Goal: Task Accomplishment & Management: Complete application form

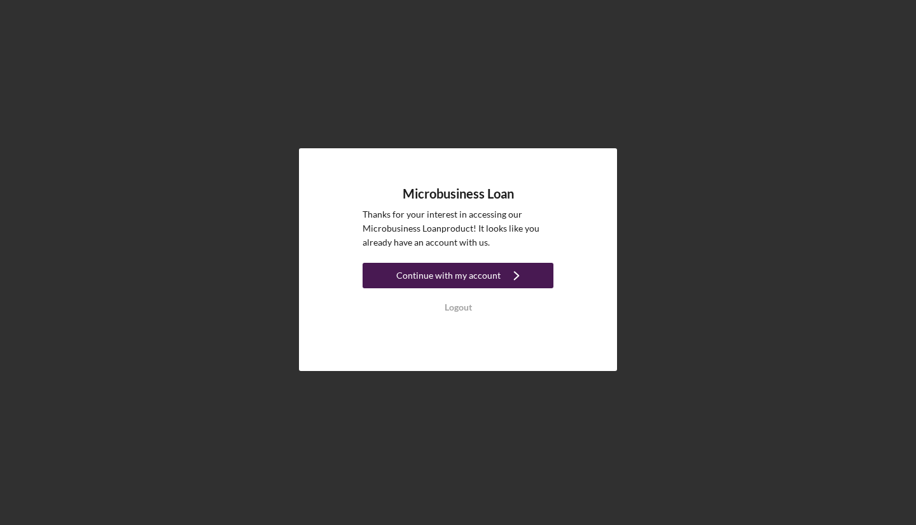
click at [504, 270] on icon "Icon/Navigate" at bounding box center [516, 275] width 32 height 32
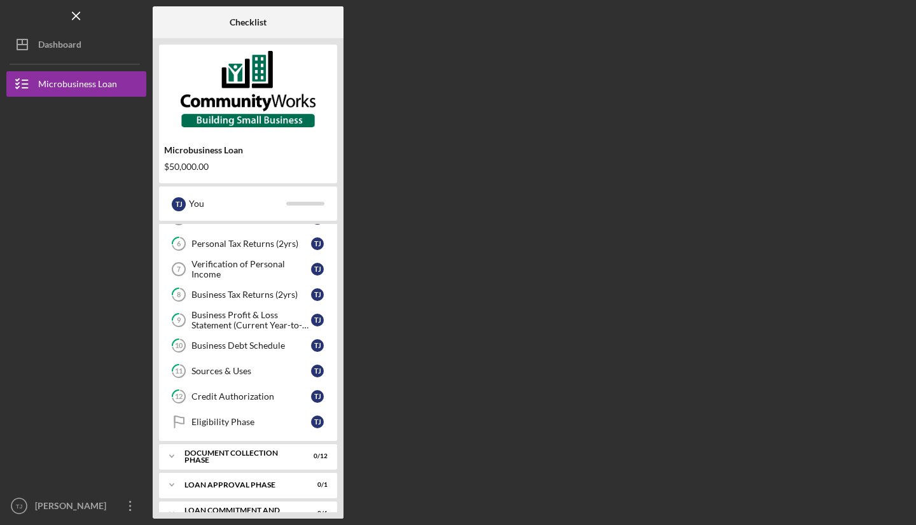
scroll to position [167, 0]
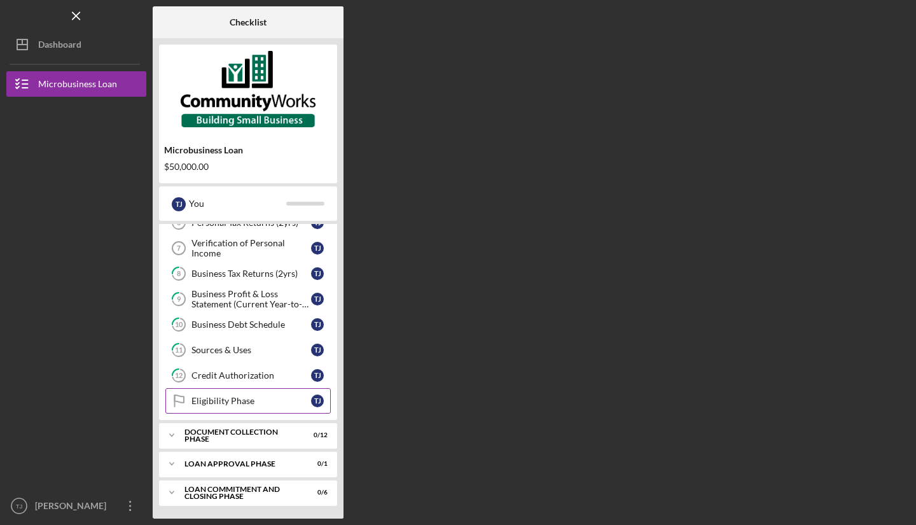
click at [253, 401] on div "Eligibility Phase" at bounding box center [251, 400] width 120 height 10
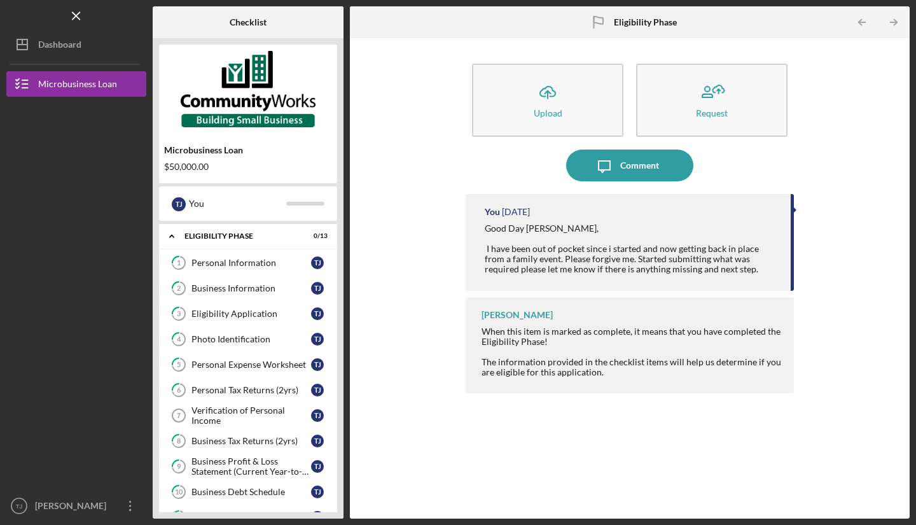
scroll to position [1, 0]
click at [281, 386] on div "Personal Tax Returns (2yrs)" at bounding box center [251, 388] width 120 height 10
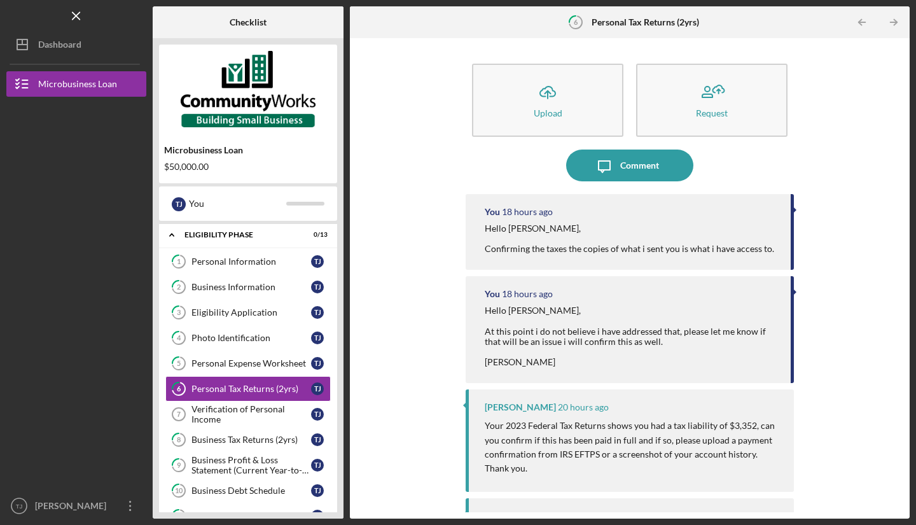
click at [839, 314] on div "Icon/Upload Upload Request Icon/Message Comment You 18 hours ago Hello [PERSON_…" at bounding box center [629, 278] width 547 height 467
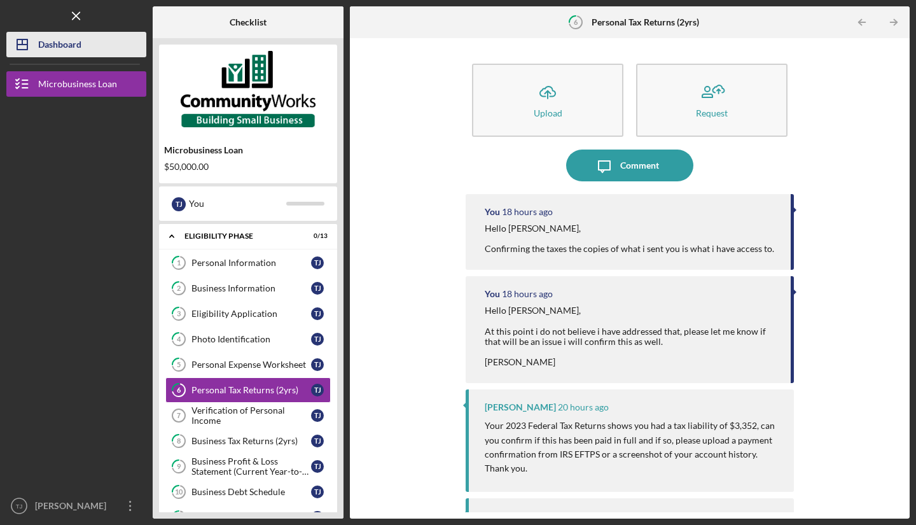
click at [103, 46] on button "Icon/Dashboard Dashboard" at bounding box center [76, 44] width 140 height 25
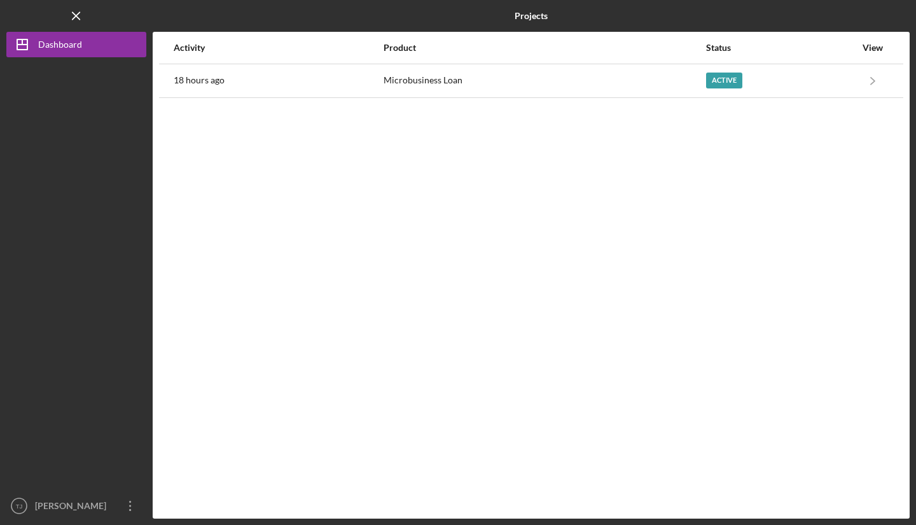
click at [78, 29] on div "Logo-Reversed Created with Sketch. Icon/Menu Close" at bounding box center [76, 16] width 140 height 32
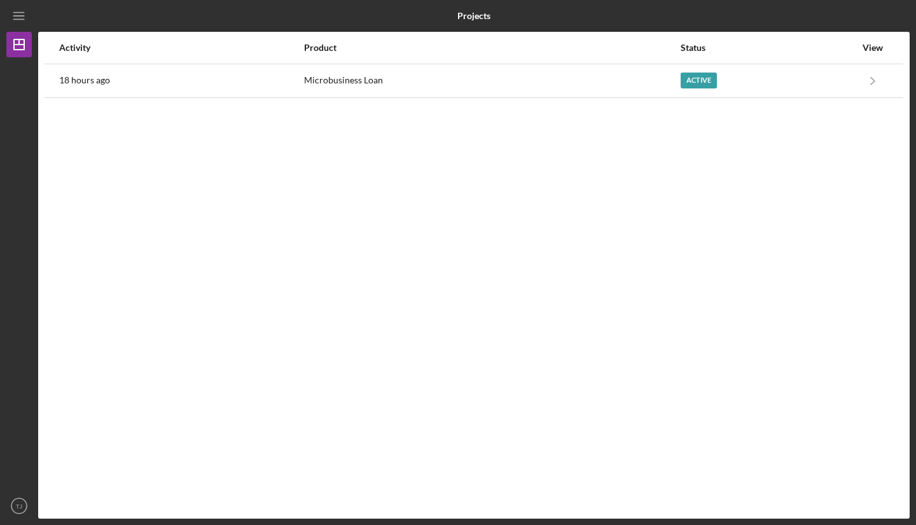
click at [620, 242] on div "Activity Product Status View 18 hours ago Microbusiness Loan Active Icon/Naviga…" at bounding box center [473, 275] width 871 height 486
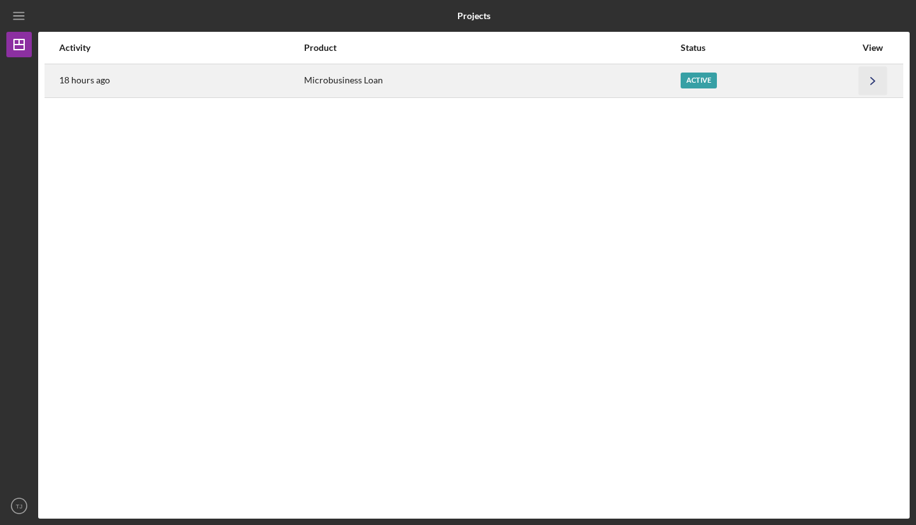
click at [872, 81] on icon "Icon/Navigate" at bounding box center [872, 80] width 29 height 29
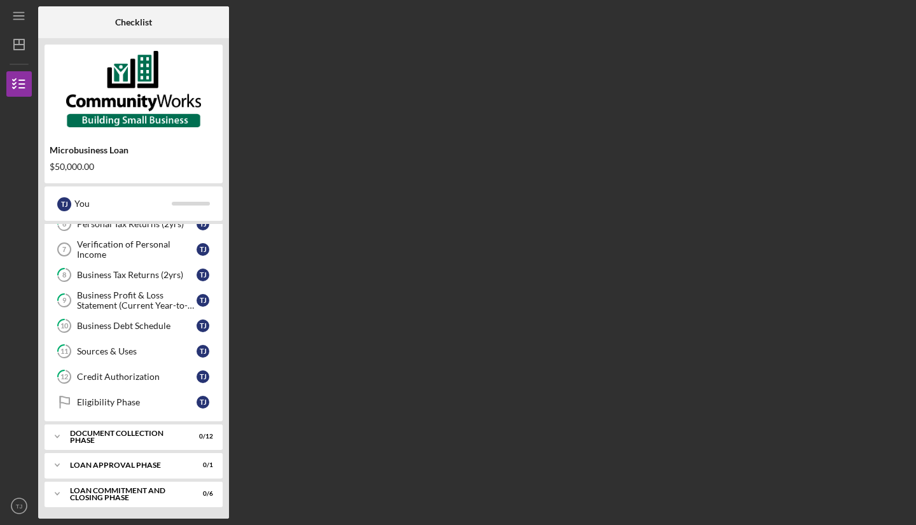
scroll to position [167, 0]
click at [189, 441] on div "Icon/Expander Document Collection Phase 0 / 12" at bounding box center [134, 434] width 178 height 25
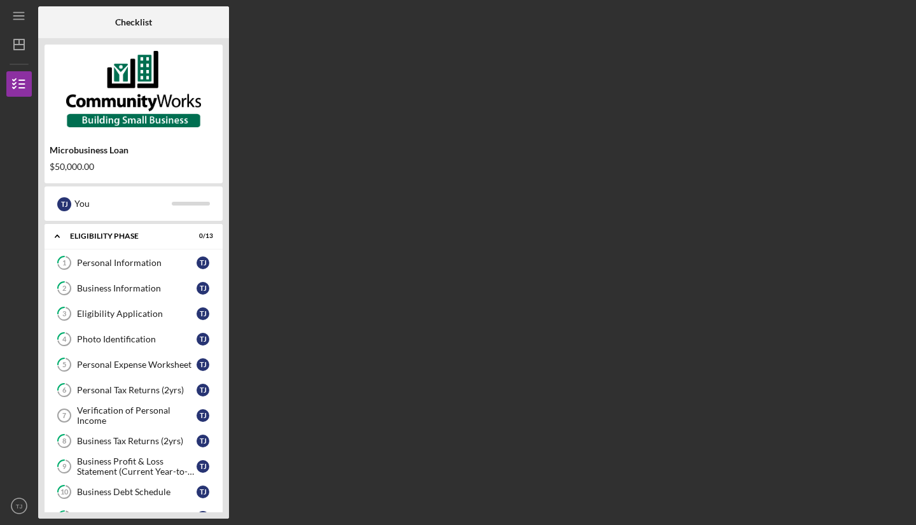
scroll to position [0, 0]
click at [434, 277] on div "Checklist Microbusiness Loan $50,000.00 T J You Icon/Expander Eligibility Phase…" at bounding box center [473, 262] width 871 height 512
click at [146, 298] on link "2 Business Information T J" at bounding box center [133, 287] width 165 height 25
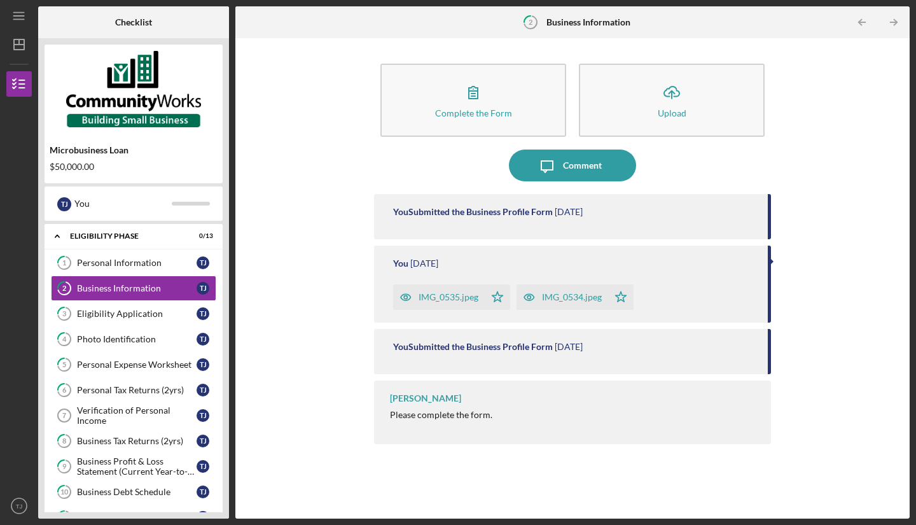
click at [8, 355] on div at bounding box center [18, 394] width 25 height 198
click at [11, 11] on icon "Icon/Menu" at bounding box center [19, 16] width 29 height 29
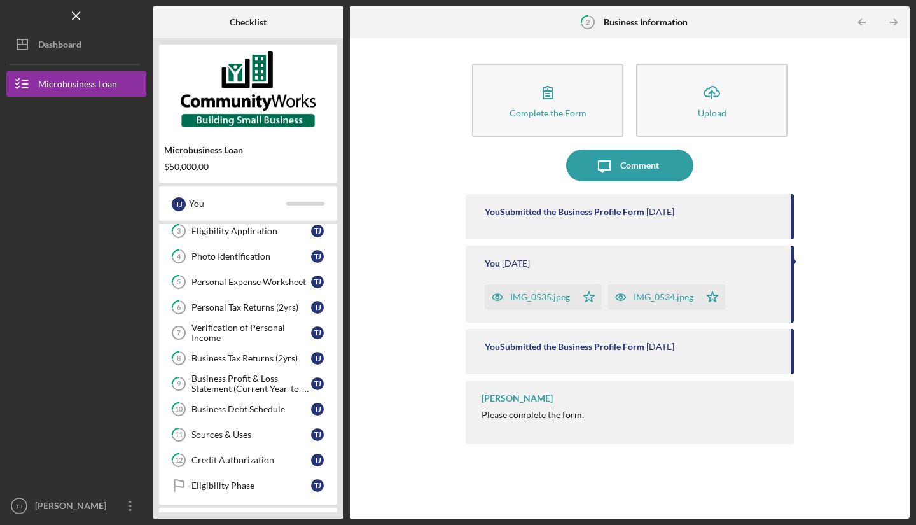
scroll to position [78, 0]
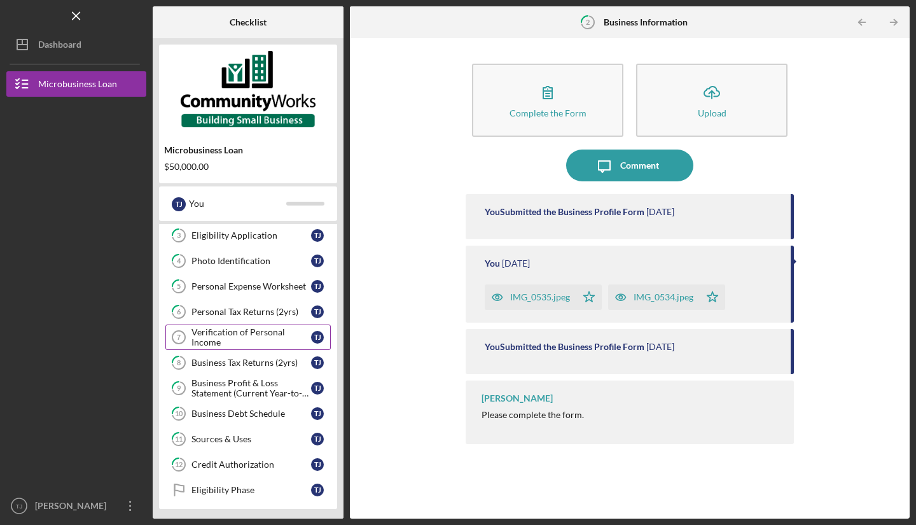
click at [273, 343] on div "Verification of Personal Income" at bounding box center [251, 337] width 120 height 20
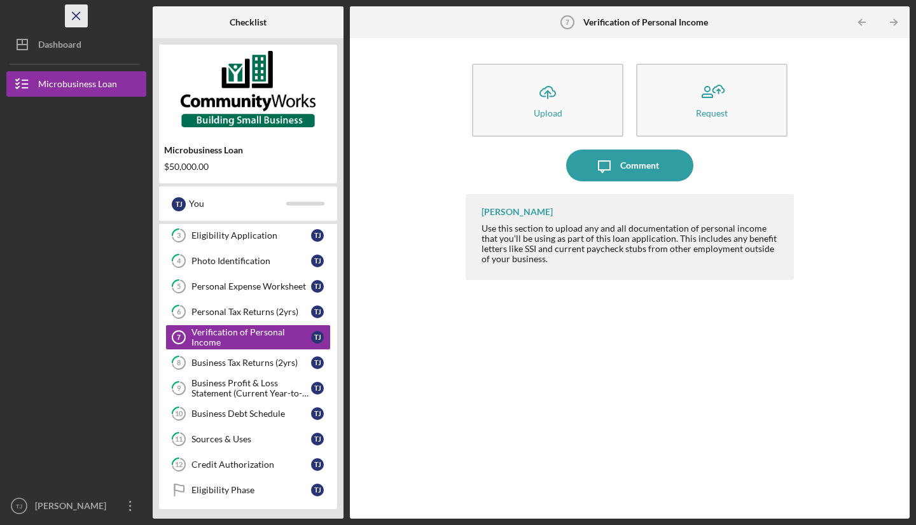
click at [78, 12] on icon "Icon/Menu Close" at bounding box center [76, 16] width 29 height 29
